Goal: Information Seeking & Learning: Understand process/instructions

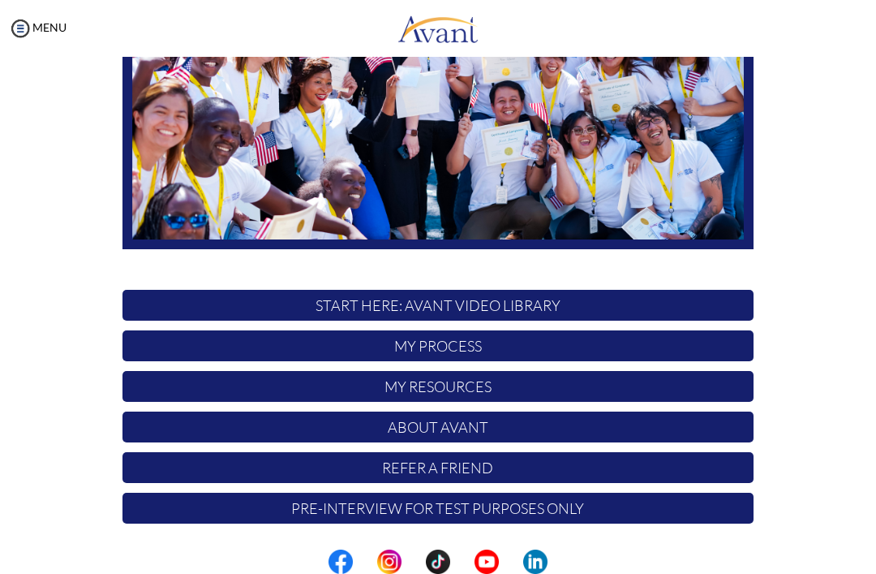
scroll to position [251, 0]
click at [702, 342] on p "My Process" at bounding box center [437, 345] width 631 height 31
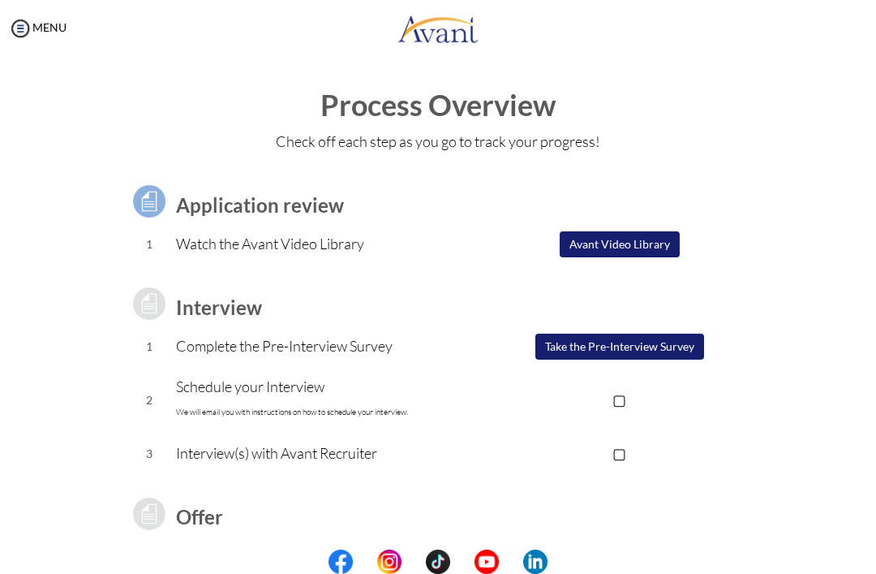
click at [642, 243] on button "Avant Video Library" at bounding box center [620, 244] width 120 height 26
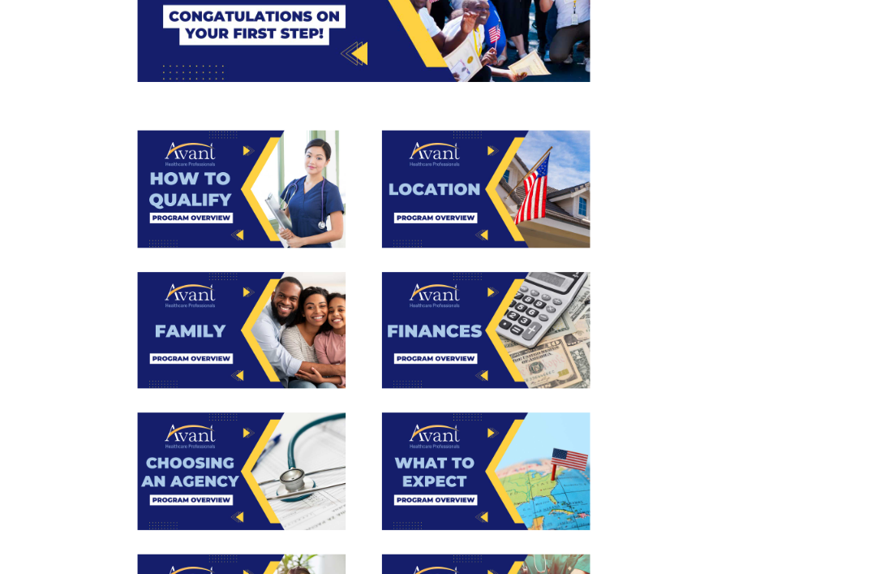
scroll to position [190, 0]
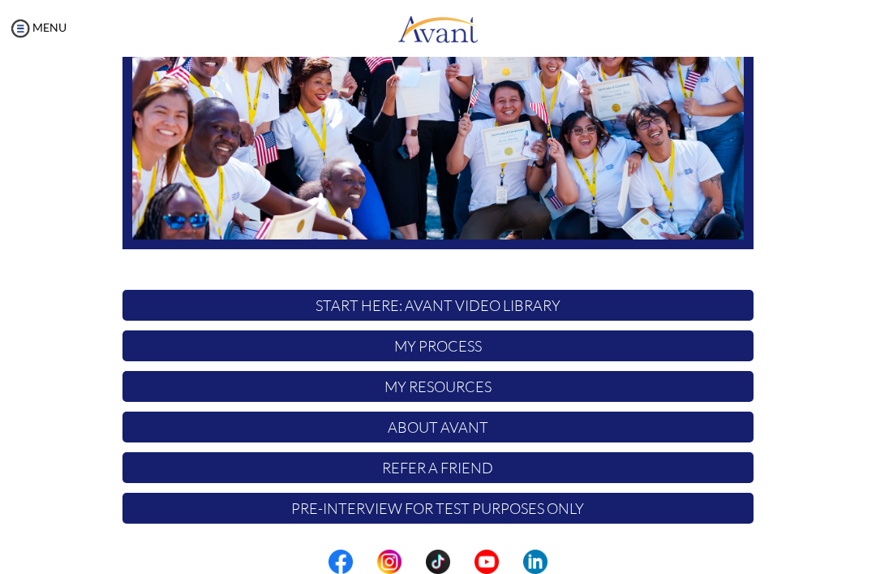
scroll to position [298, 0]
